Goal: Transaction & Acquisition: Purchase product/service

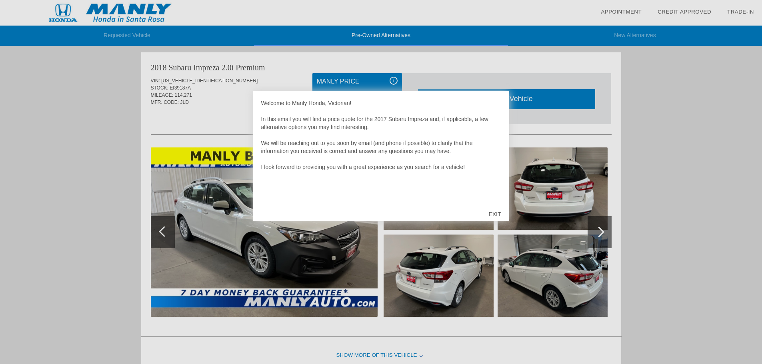
scroll to position [656, 0]
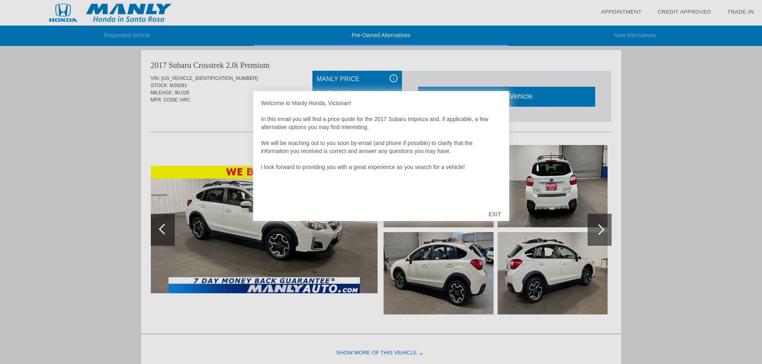
click at [494, 212] on div "EXIT" at bounding box center [494, 214] width 28 height 24
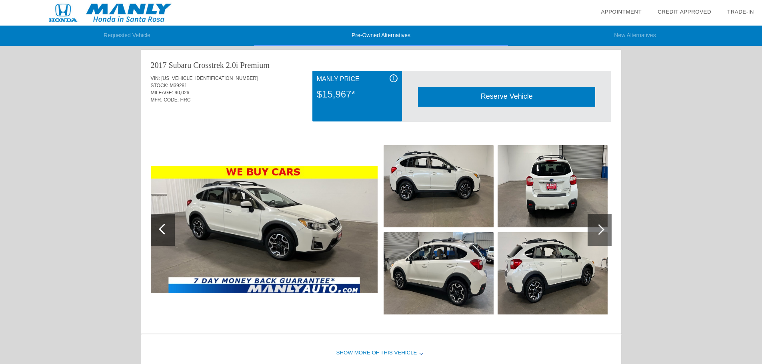
scroll to position [0, 0]
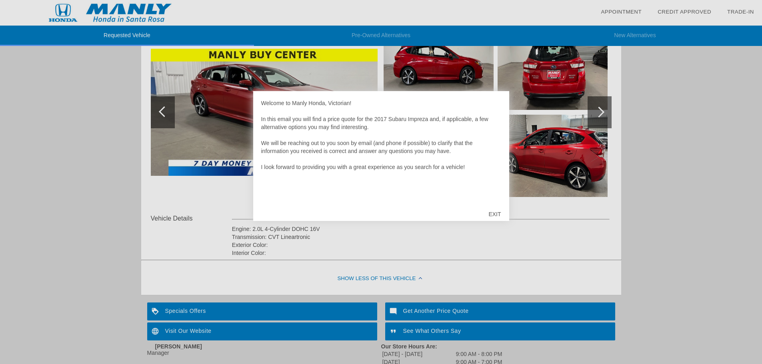
click at [500, 214] on div "EXIT" at bounding box center [494, 214] width 28 height 24
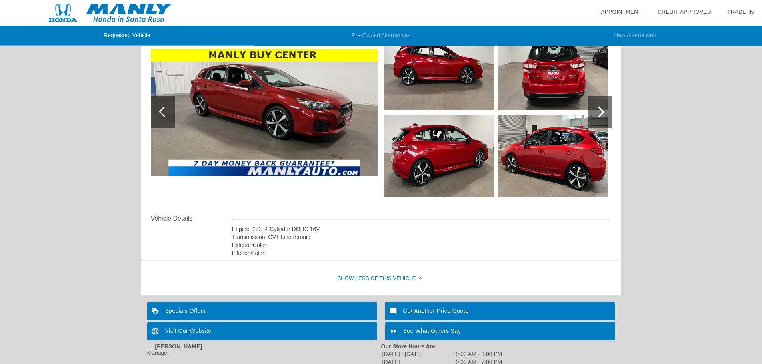
click at [625, 11] on link "Appointment" at bounding box center [621, 12] width 41 height 6
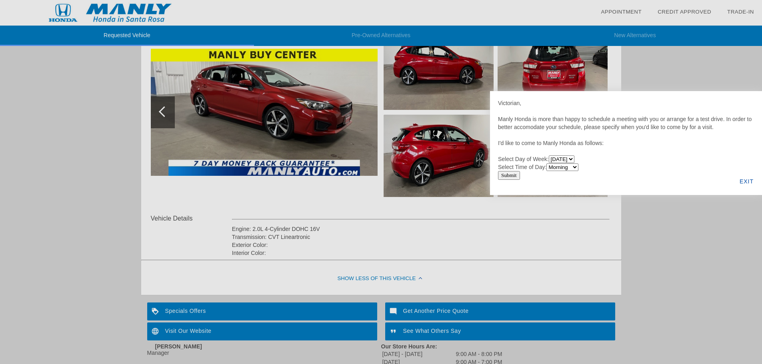
click at [750, 182] on div "EXIT" at bounding box center [746, 181] width 31 height 27
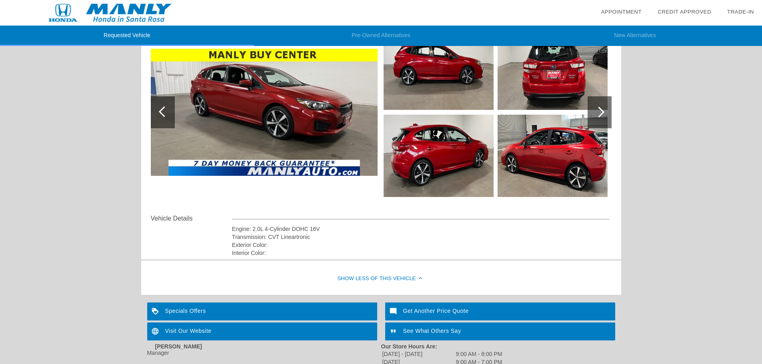
click at [690, 14] on link "Credit Approved" at bounding box center [685, 12] width 54 height 6
click at [748, 11] on link "Trade-In" at bounding box center [740, 12] width 27 height 6
